Goal: Communication & Community: Answer question/provide support

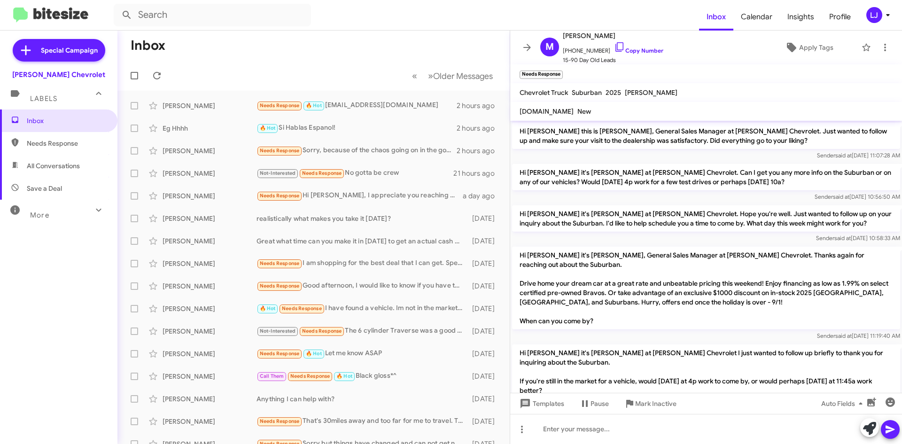
scroll to position [153, 0]
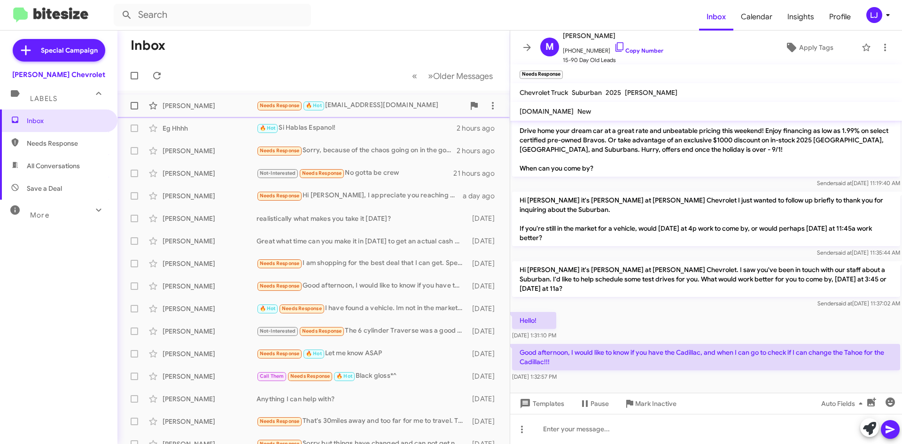
click at [355, 99] on div "[PERSON_NAME] Needs Response 🔥 Hot [EMAIL_ADDRESS][DOMAIN_NAME] 2 hours ago" at bounding box center [313, 105] width 377 height 19
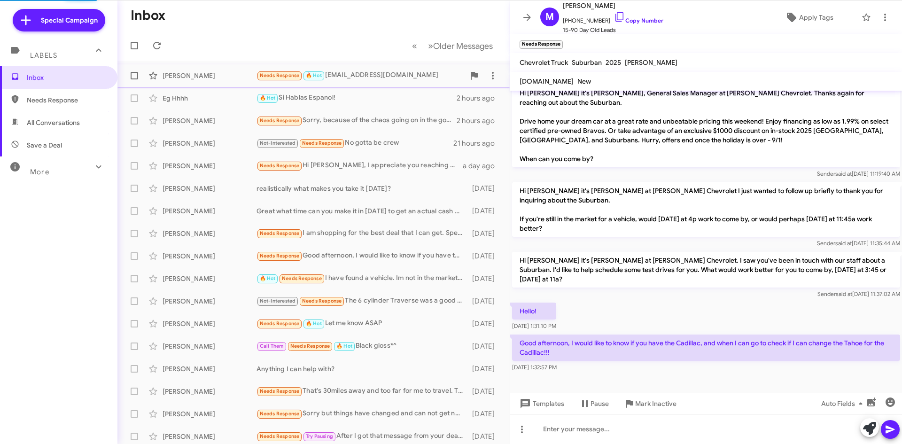
scroll to position [123, 0]
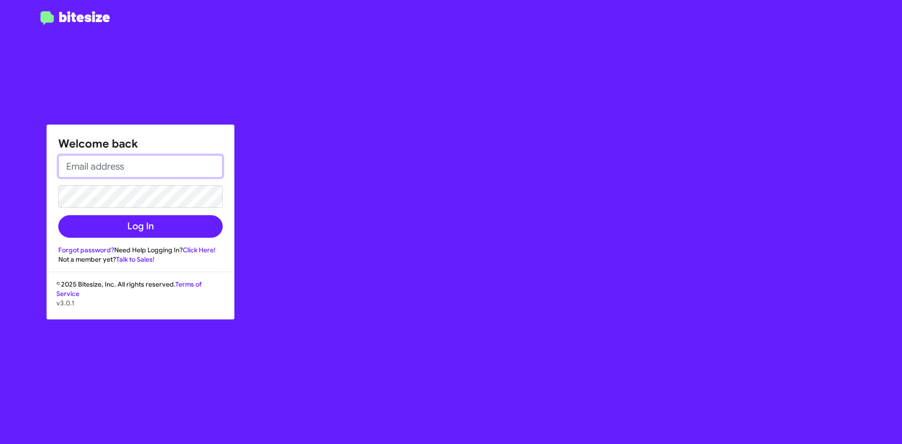
click at [186, 173] on input "email" at bounding box center [140, 166] width 164 height 23
type input "[EMAIL_ADDRESS][DOMAIN_NAME]"
click at [58, 215] on button "Log In" at bounding box center [140, 226] width 164 height 23
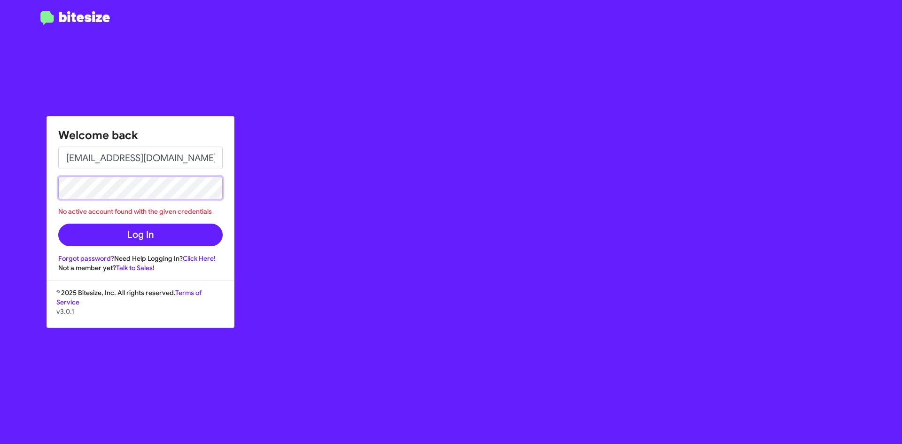
click at [58, 224] on button "Log In" at bounding box center [140, 235] width 164 height 23
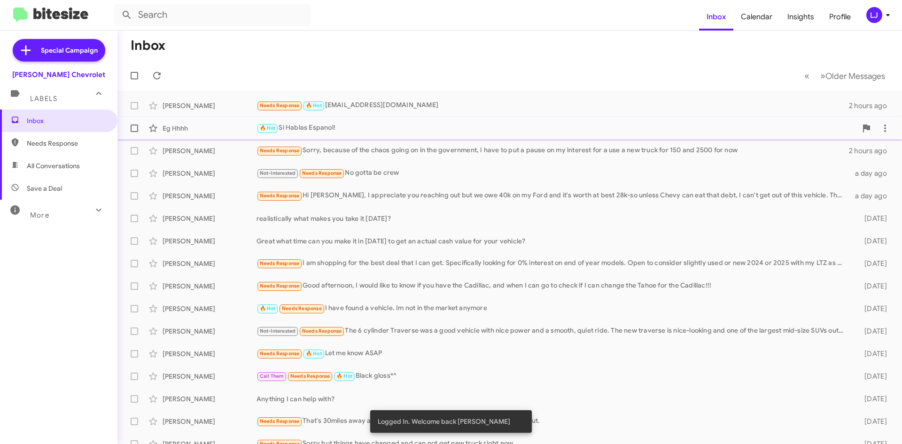
click at [287, 136] on div "Eg Hhhh 🔥 Hot Si Hablas Espanol! 2 hours ago" at bounding box center [509, 128] width 769 height 19
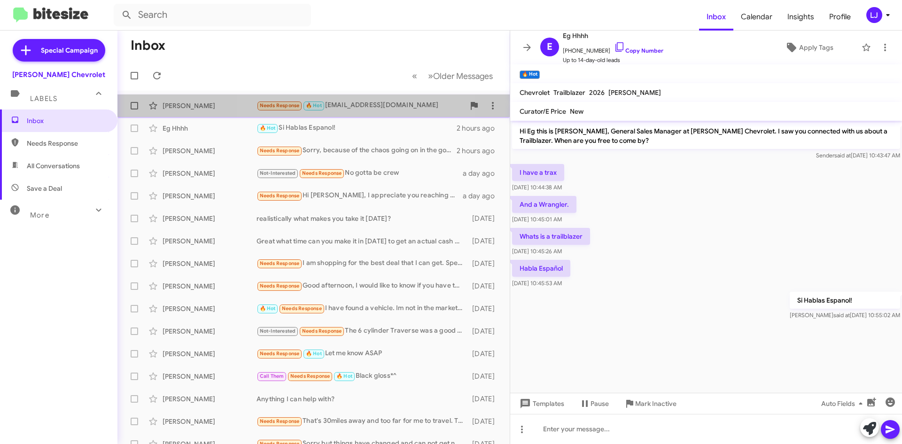
click at [357, 108] on div "Needs Response 🔥 Hot [EMAIL_ADDRESS][DOMAIN_NAME]" at bounding box center [360, 105] width 208 height 11
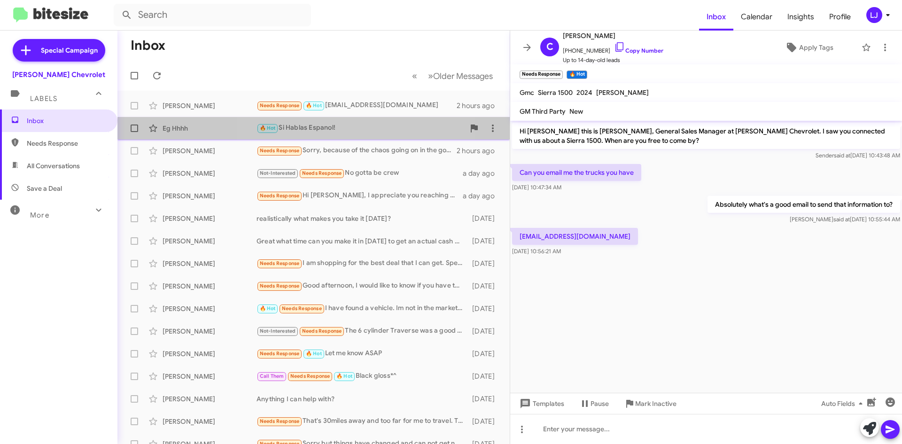
click at [363, 133] on div "🔥 Hot Si Hablas Espanol!" at bounding box center [360, 128] width 208 height 11
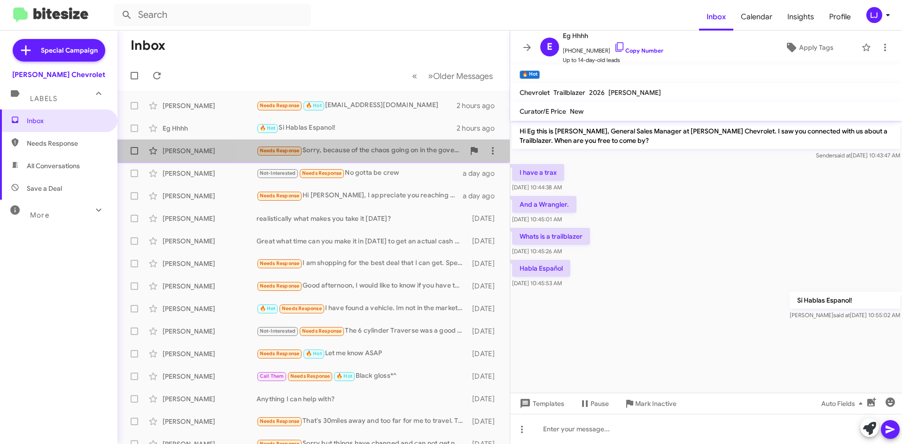
click at [387, 147] on div "Needs Response Sorry, because of the chaos going on in the government, I have t…" at bounding box center [360, 150] width 208 height 11
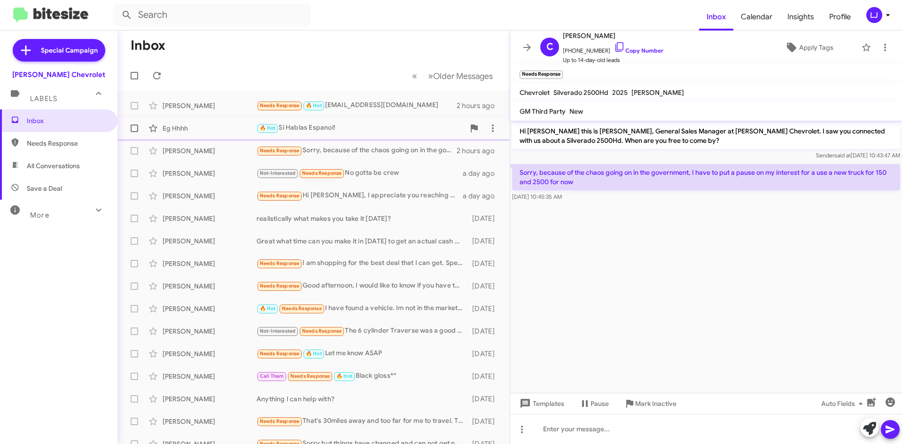
click at [387, 135] on div "Eg Hhhh 🔥 Hot Si Hablas Espanol! 2 hours ago" at bounding box center [313, 128] width 377 height 19
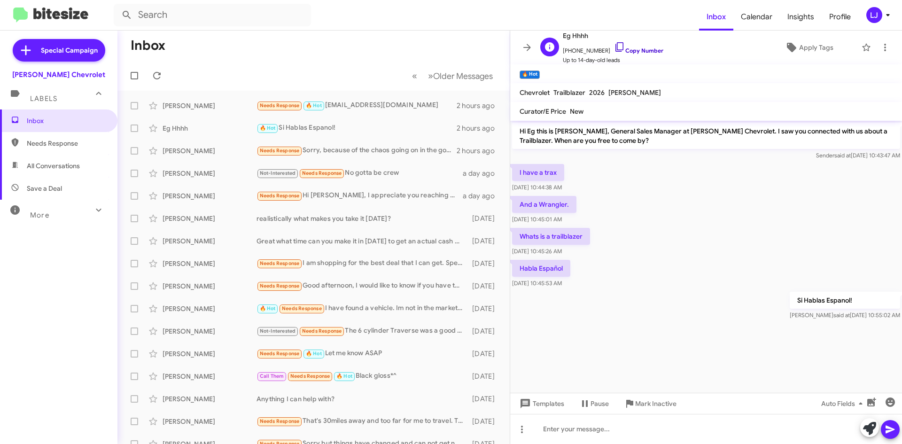
click at [614, 46] on icon at bounding box center [619, 46] width 11 height 11
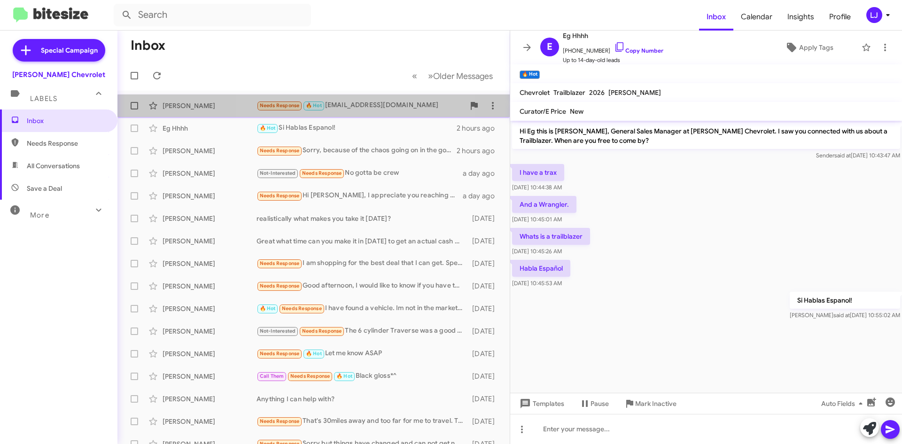
click at [356, 116] on span "[PERSON_NAME] Needs Response 🔥 Hot [EMAIL_ADDRESS][DOMAIN_NAME] 2 hours ago" at bounding box center [313, 105] width 392 height 23
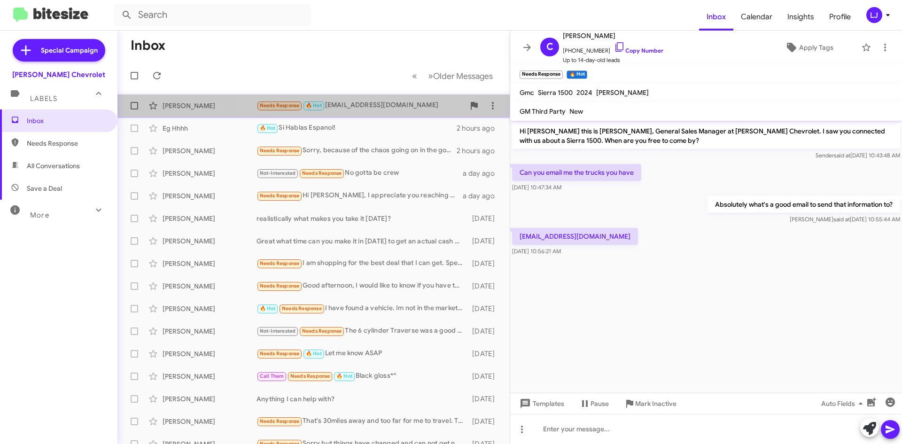
click at [363, 108] on div "Needs Response 🔥 Hot [EMAIL_ADDRESS][DOMAIN_NAME]" at bounding box center [360, 105] width 208 height 11
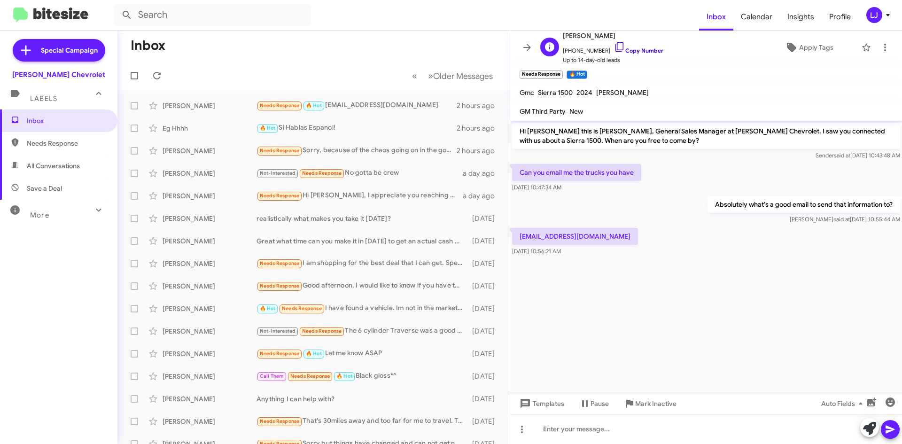
click at [614, 48] on icon at bounding box center [619, 46] width 11 height 11
